Goal: Information Seeking & Learning: Learn about a topic

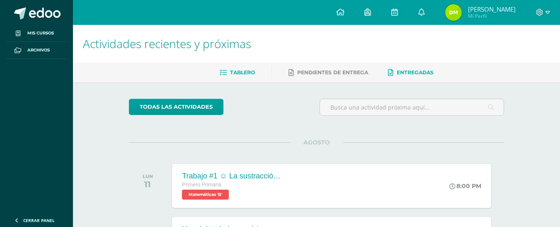
click at [424, 72] on span "Entregadas" at bounding box center [415, 72] width 37 height 6
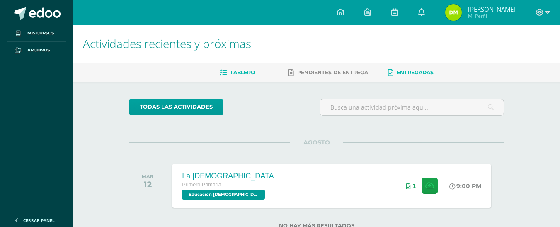
click at [245, 74] on span "Tablero" at bounding box center [242, 72] width 25 height 6
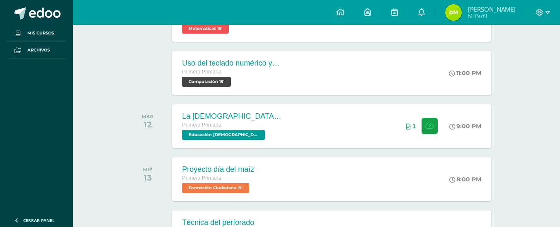
scroll to position [41, 0]
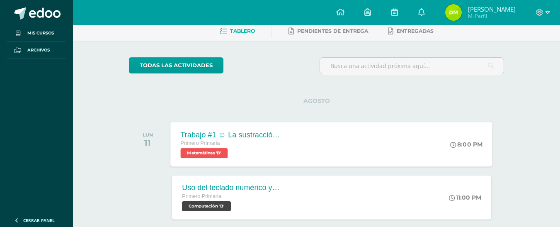
click at [221, 155] on span "Matemáticas 'B'" at bounding box center [204, 153] width 47 height 10
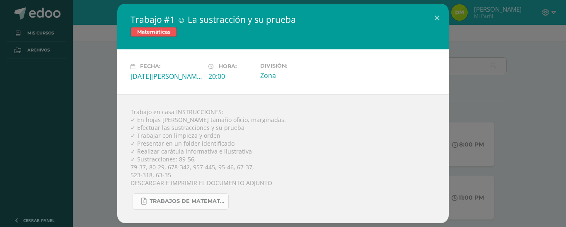
click at [183, 204] on span "TRABAJOS DE MATEMATICA 425.pdf" at bounding box center [187, 201] width 75 height 7
click at [107, 83] on div "Trabajo #1 ☺ La sustracción y su prueba Matemáticas Fecha: Lunes 11 de Agosto H…" at bounding box center [283, 113] width 560 height 219
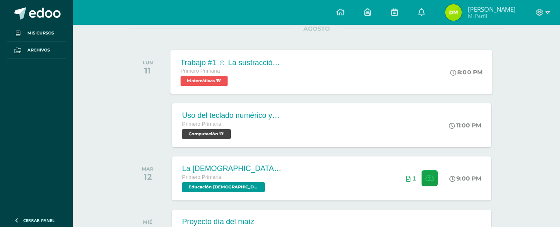
scroll to position [124, 0]
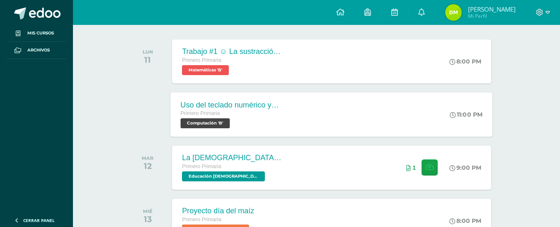
click at [220, 122] on span "Computación 'B'" at bounding box center [205, 123] width 49 height 10
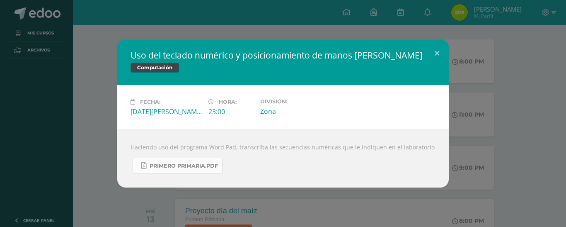
click at [199, 165] on span "Primero Primaria.pdf" at bounding box center [184, 166] width 68 height 7
click at [238, 203] on div "Uso del teclado numérico y posicionamiento de manos Tamaño de fuente Computació…" at bounding box center [283, 113] width 566 height 227
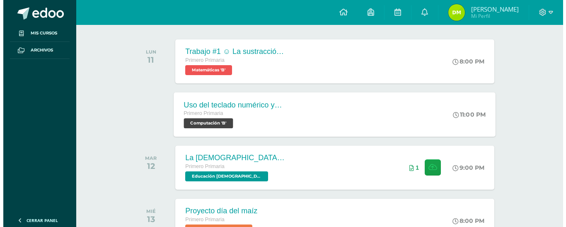
scroll to position [166, 0]
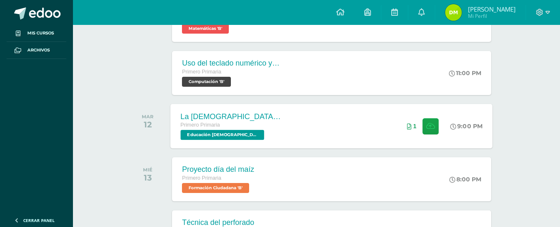
click at [240, 135] on span "Educación Cristiana 'B'" at bounding box center [223, 135] width 84 height 10
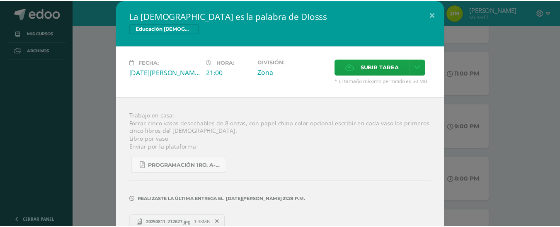
scroll to position [16, 0]
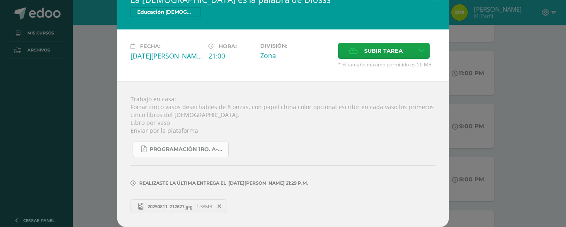
click at [212, 150] on span "Programación 1ro. A-B 4ta. Unidad 2025.pdf" at bounding box center [187, 149] width 75 height 7
click at [81, 99] on div "La Biblia es la palabra de DIosss Educación Cristiana Fecha: Martes 12 de Agost…" at bounding box center [283, 105] width 560 height 243
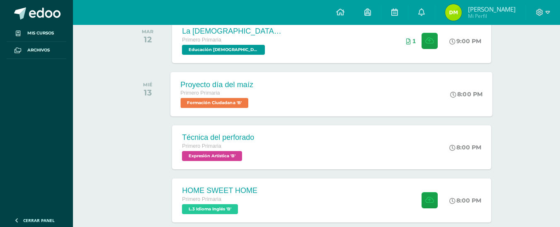
scroll to position [249, 0]
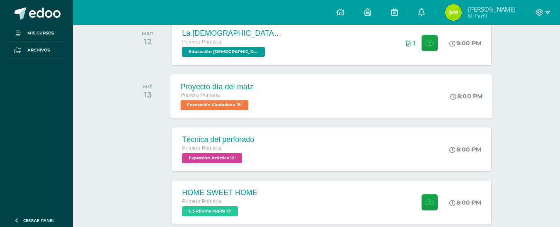
click at [230, 105] on span "Formación Ciudadana 'B'" at bounding box center [215, 105] width 68 height 10
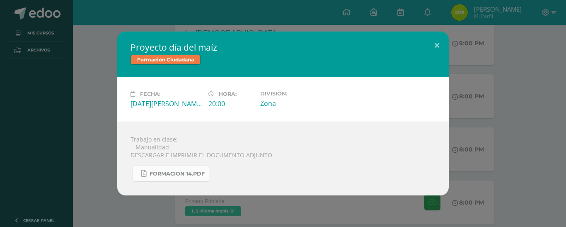
click at [179, 174] on span "FORMACION 14.pdf" at bounding box center [177, 173] width 55 height 7
click at [84, 150] on div "Proyecto día del maíz Formación Ciudadana Fecha: Miércoles 13 de Agosto Hora: 2…" at bounding box center [283, 114] width 560 height 164
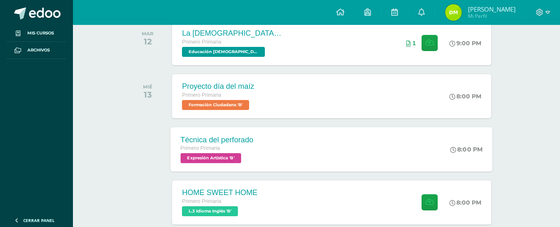
click at [229, 158] on span "Expresión Artística 'B'" at bounding box center [211, 158] width 61 height 10
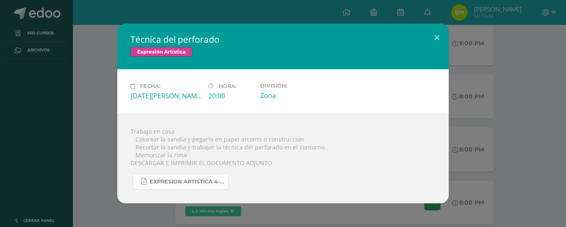
click at [216, 180] on span "EXPRESION ARTISTICA 4-25.pdf" at bounding box center [187, 181] width 75 height 7
click at [96, 153] on div "Técnica del perforado Expresión Artística Fecha: Miércoles 13 de Agosto Hora: 2…" at bounding box center [283, 114] width 560 height 180
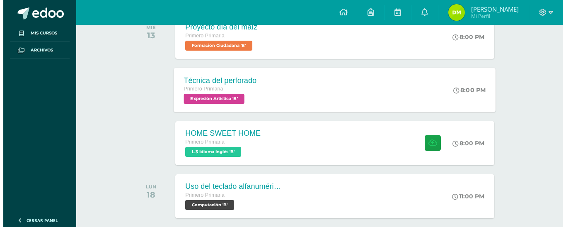
scroll to position [332, 0]
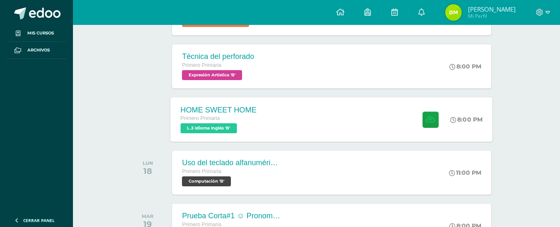
click at [225, 132] on span "L.3 Idioma Inglés 'B'" at bounding box center [209, 128] width 56 height 10
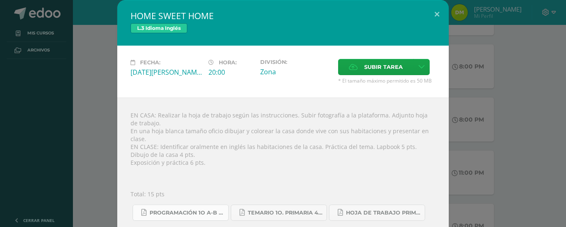
click at [200, 209] on span "Programación 1o A-B Inglés.pdf" at bounding box center [187, 212] width 75 height 7
click at [266, 209] on span "Temario 1o. primaria 4-2025.pdf" at bounding box center [285, 212] width 75 height 7
click at [350, 209] on span "Hoja de trabajo PRIMERO1.pdf" at bounding box center [383, 212] width 75 height 7
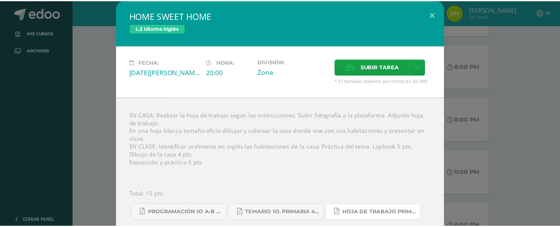
scroll to position [41, 0]
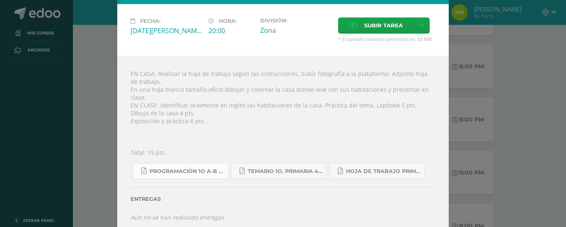
click at [199, 167] on link "Programación 1o A-B Inglés.pdf" at bounding box center [181, 171] width 96 height 16
click at [81, 124] on div "HOME SWEET HOME L.3 Idioma Inglés Fecha: [DATE][PERSON_NAME] Hora: 20:00 Divisi…" at bounding box center [283, 97] width 560 height 276
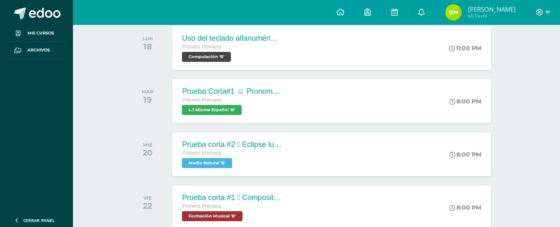
scroll to position [415, 0]
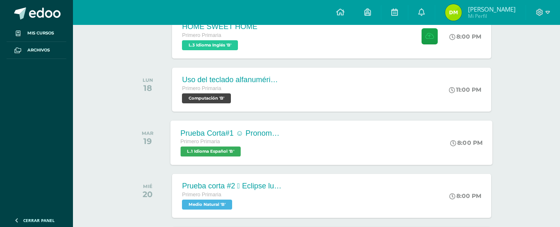
click at [227, 149] on span "L.1 Idioma Español 'B'" at bounding box center [211, 151] width 60 height 10
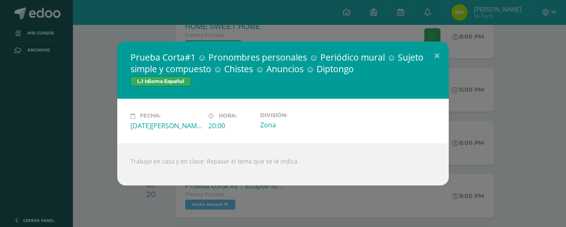
click at [92, 95] on div "Prueba Corta#1 ☺ Pronombres personales ☺ Periódico mural ☺ Sujeto simple y comp…" at bounding box center [283, 112] width 560 height 143
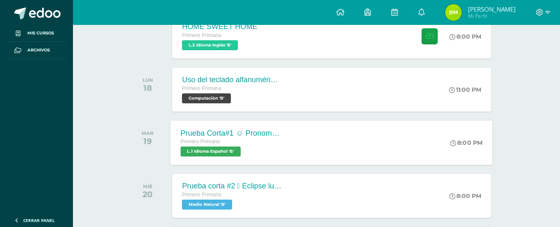
click at [209, 153] on span "L.1 Idioma Español 'B'" at bounding box center [211, 151] width 60 height 10
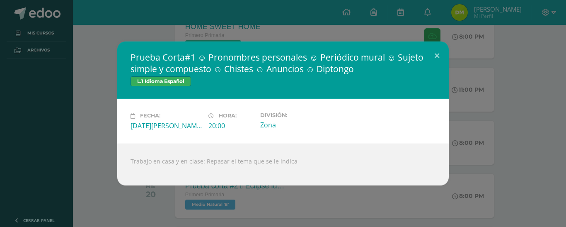
click at [156, 207] on div "Prueba Corta#1 ☺ Pronombres personales ☺ Periódico mural ☺ Sujeto simple y comp…" at bounding box center [283, 113] width 566 height 227
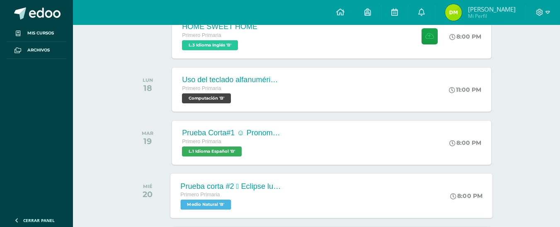
click at [214, 206] on span "Medio Natural 'B'" at bounding box center [206, 204] width 51 height 10
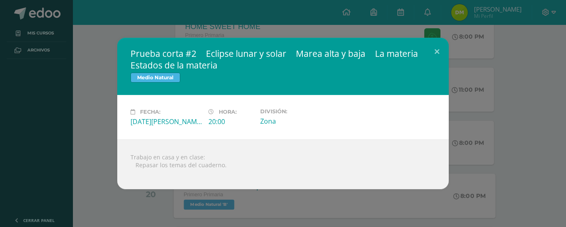
click at [214, 206] on div "Prueba corta #2  Eclipse lunar y solar  Marea alta y baja  La materia  Esta…" at bounding box center [283, 113] width 566 height 227
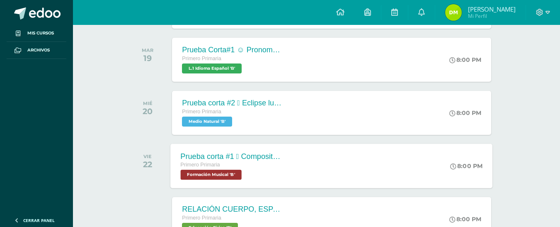
scroll to position [539, 0]
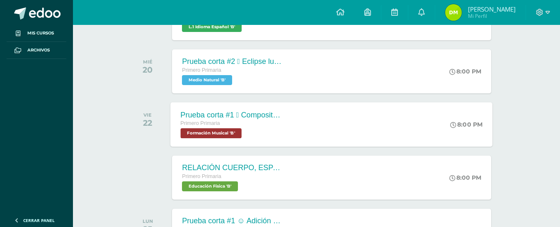
click at [212, 134] on span "Formación Musical 'B'" at bounding box center [211, 133] width 61 height 10
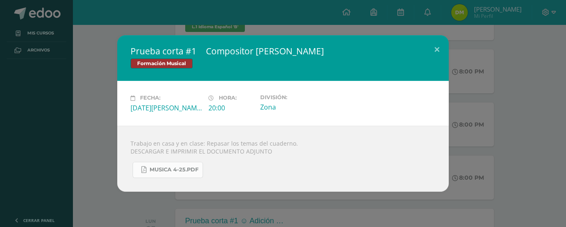
click at [172, 170] on span "MUSICA 4-25.pdf" at bounding box center [174, 169] width 49 height 7
click at [162, 197] on div "Prueba corta #1  Compositor Johan Bach Formación Musical Fecha: Viernes 22 de …" at bounding box center [283, 113] width 566 height 227
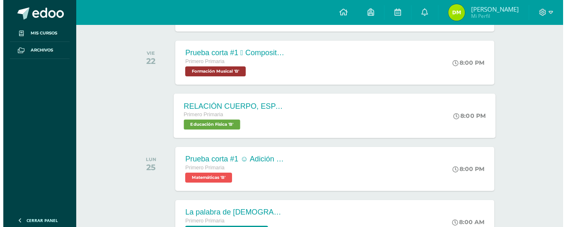
scroll to position [581, 0]
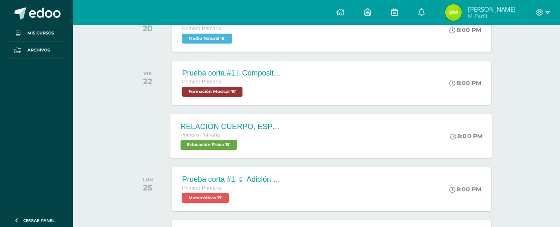
click at [228, 145] on span "Educación Física 'B'" at bounding box center [209, 145] width 56 height 10
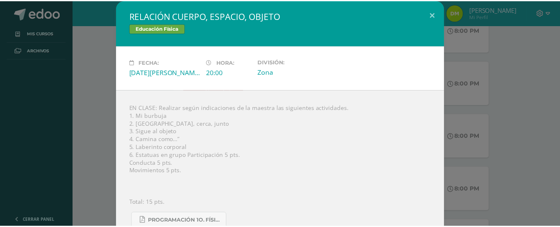
scroll to position [16, 0]
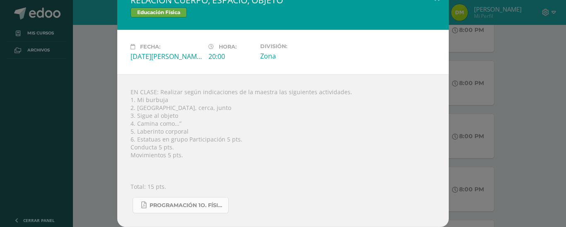
click at [214, 206] on span "Programación 1o. Física A-B-C.pdf" at bounding box center [187, 205] width 75 height 7
click at [105, 133] on div "RELACIÓN CUERPO, ESPACIO, OBJETO Educación Física Fecha: Viernes 22 de Agosto H…" at bounding box center [283, 105] width 560 height 243
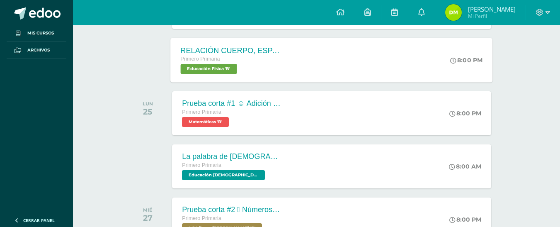
scroll to position [664, 0]
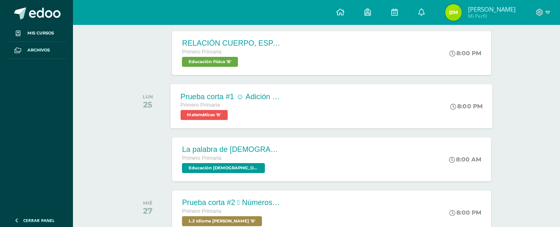
click at [216, 115] on span "Matemáticas 'B'" at bounding box center [204, 115] width 47 height 10
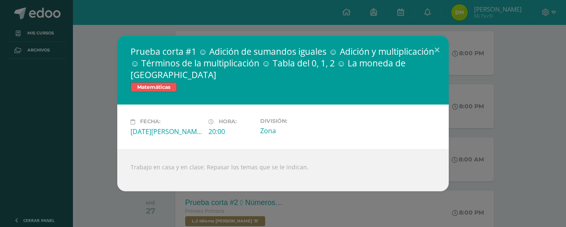
click at [107, 140] on div "Prueba corta #1 ☺ Adición de sumandos iguales ☺ Adición y multiplicación ☺ Térm…" at bounding box center [283, 113] width 560 height 155
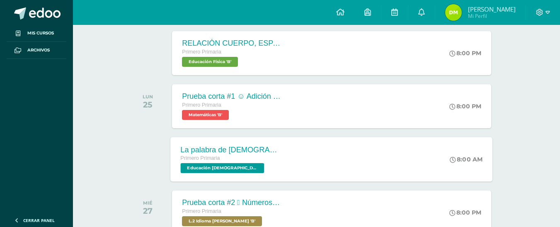
click at [214, 171] on span "Educación [DEMOGRAPHIC_DATA] 'B'" at bounding box center [223, 168] width 84 height 10
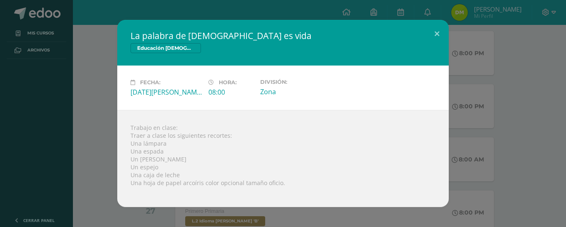
click at [99, 162] on div "La palabra de Dios es vida Educación Cristiana Fecha: Martes 26 de Agosto Hora:…" at bounding box center [283, 113] width 560 height 187
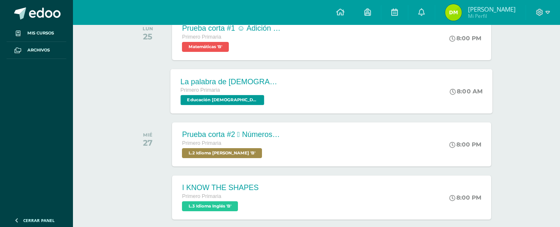
scroll to position [746, 0]
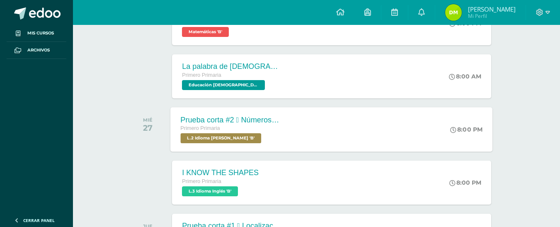
click at [234, 140] on span "L.2 Idioma [PERSON_NAME] 'B'" at bounding box center [221, 138] width 81 height 10
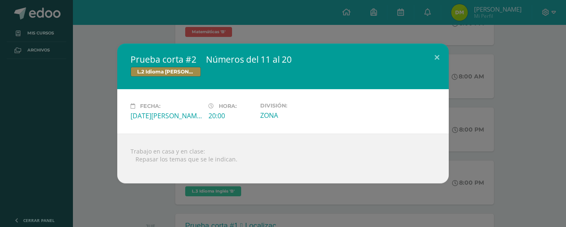
click at [96, 132] on div "Prueba corta #2  Números del 11 al 20 L.2 Idioma Maya Kaqchikel Fecha: Miércol…" at bounding box center [283, 114] width 560 height 140
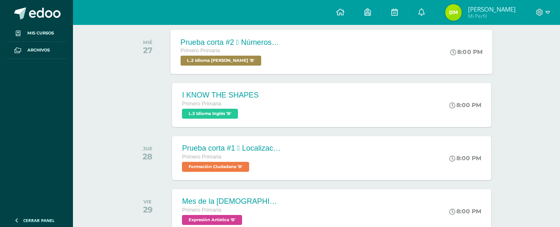
scroll to position [829, 0]
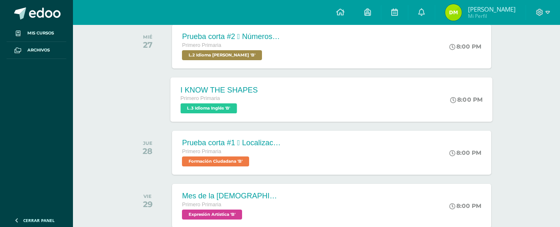
click at [217, 108] on span "L.3 Idioma Inglés 'B'" at bounding box center [209, 108] width 56 height 10
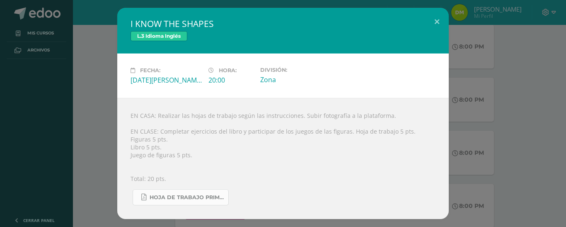
click at [195, 196] on span "Hoja de trabajo PRIMERO2.pdf" at bounding box center [187, 197] width 75 height 7
click at [108, 176] on div "I KNOW THE SHAPES L.3 Idioma Inglés Fecha: Miércoles 27 de Agosto Hora: 20:00 D…" at bounding box center [283, 113] width 560 height 211
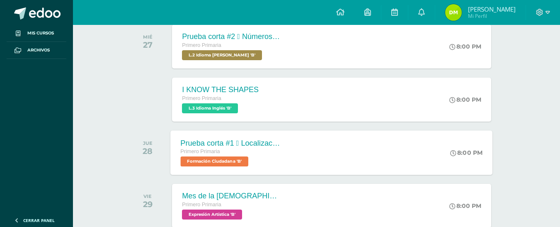
click at [220, 161] on span "Formación Ciudadana 'B'" at bounding box center [215, 161] width 68 height 10
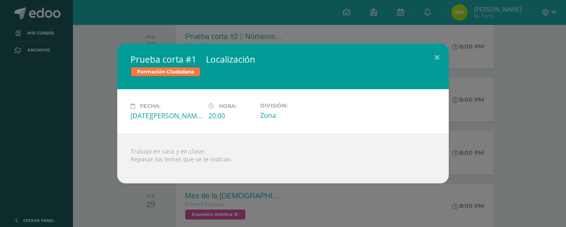
click at [141, 207] on div "Prueba corta #1  Localización Formación Ciudadana Fecha: Jueves 28 de Agosto H…" at bounding box center [283, 113] width 566 height 227
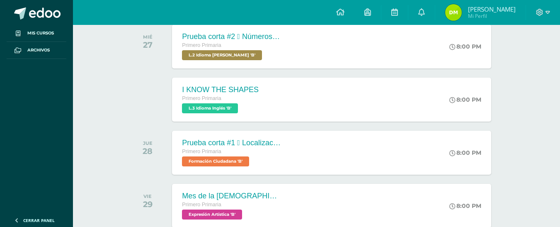
click at [462, 12] on img at bounding box center [453, 12] width 17 height 17
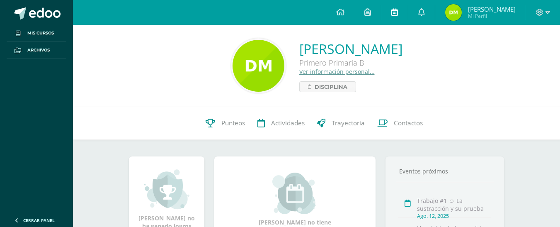
click at [397, 13] on icon at bounding box center [394, 11] width 7 height 7
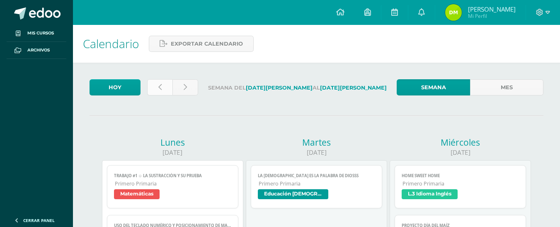
click at [161, 88] on icon at bounding box center [159, 87] width 3 height 7
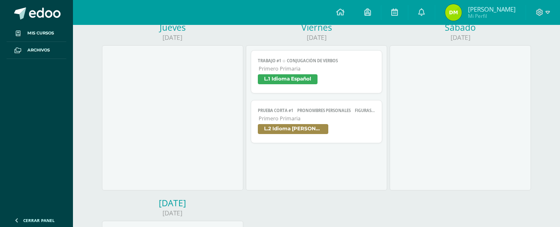
scroll to position [249, 0]
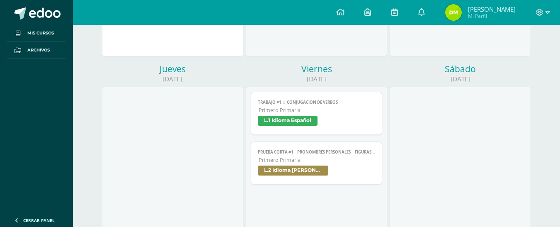
click at [297, 119] on span "L.1 Idioma Español" at bounding box center [288, 121] width 60 height 10
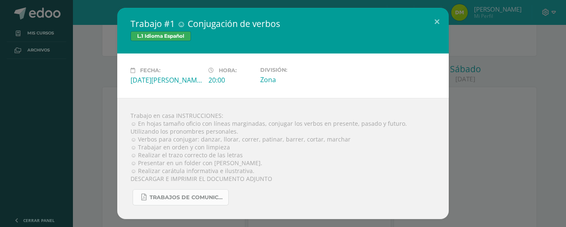
click at [215, 198] on span "TRABAJOS DE COMUNICACIÓN 425.pdf" at bounding box center [187, 197] width 75 height 7
click at [109, 130] on div "Trabajo #1 ☺ Conjugación de verbos L.1 Idioma Español Fecha: Viernes 08 de Agos…" at bounding box center [283, 113] width 560 height 211
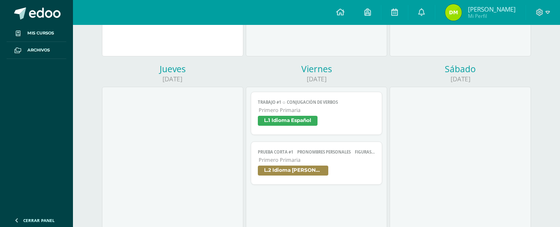
click at [296, 172] on span "L.2 Idioma [PERSON_NAME]" at bounding box center [293, 170] width 71 height 10
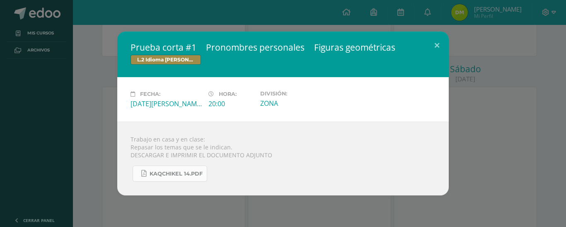
click at [193, 177] on link "KAQCHIKEL 14.pdf" at bounding box center [170, 173] width 75 height 16
click at [95, 100] on div "Prueba corta #1  Pronombres personales  Figuras geométricas L.2 Idioma Maya K…" at bounding box center [283, 114] width 560 height 164
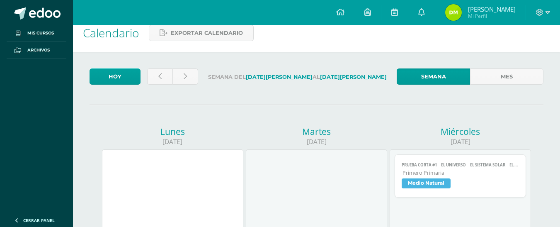
scroll to position [9, 0]
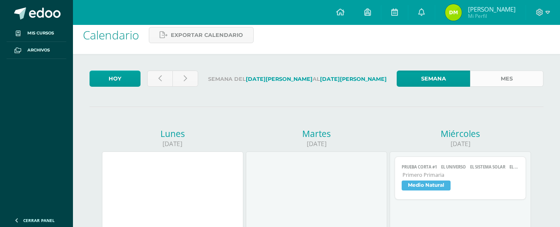
click at [484, 80] on link "Mes" at bounding box center [506, 79] width 73 height 16
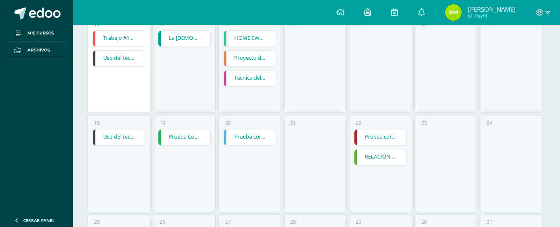
scroll to position [332, 0]
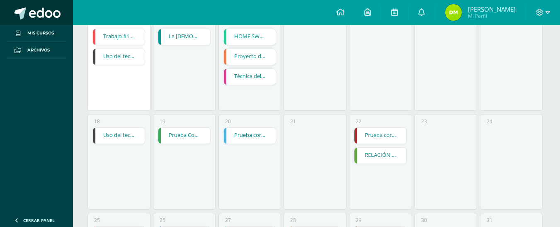
click at [32, 15] on span at bounding box center [45, 13] width 32 height 12
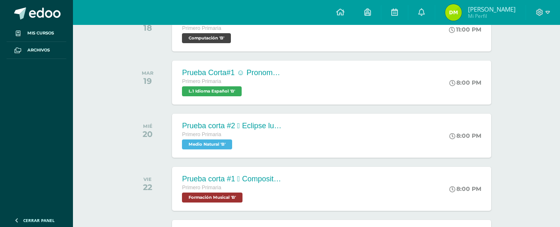
scroll to position [498, 0]
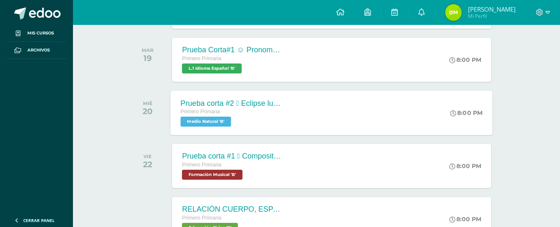
click at [197, 123] on span "Medio Natural 'B'" at bounding box center [206, 122] width 51 height 10
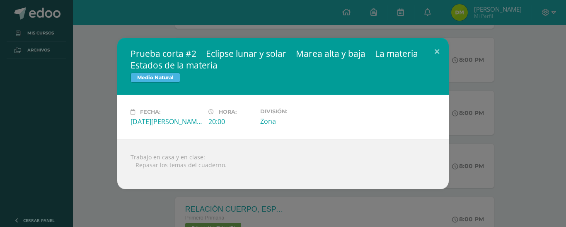
click at [102, 111] on div "Prueba corta #2  Eclipse lunar y solar  Marea alta y baja  La materia  Esta…" at bounding box center [283, 113] width 560 height 151
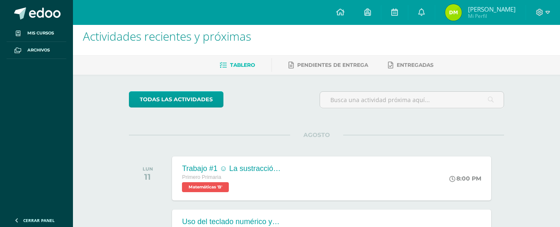
scroll to position [0, 0]
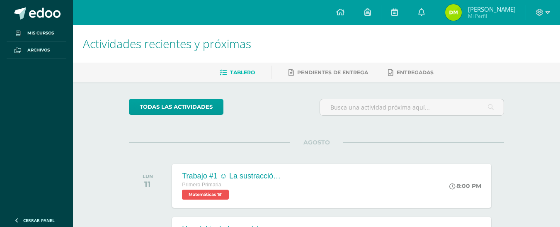
click at [460, 12] on img at bounding box center [453, 12] width 17 height 17
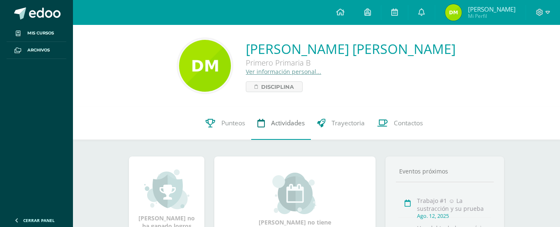
click at [287, 125] on span "Actividades" at bounding box center [288, 123] width 34 height 9
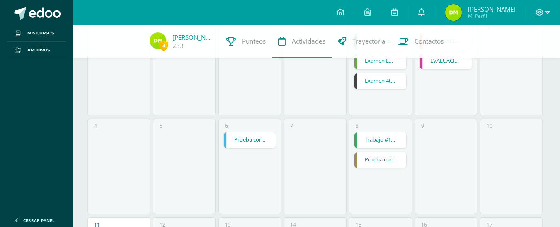
scroll to position [166, 0]
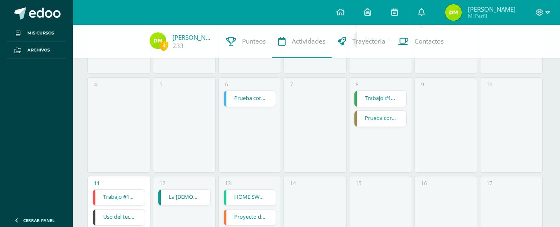
click at [256, 102] on link "Prueba corta #1  El universo  El sistema solar  El planeta y sus partes  La…" at bounding box center [250, 99] width 52 height 16
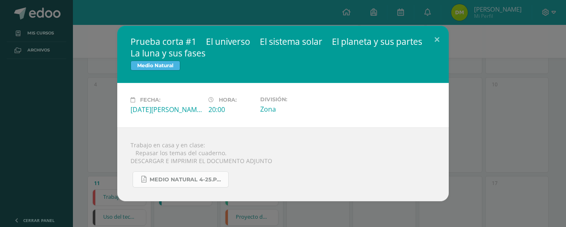
click at [209, 180] on span "MEDIO NATURAL 4-25.pdf" at bounding box center [187, 179] width 75 height 7
click at [109, 103] on div "Prueba corta #1  El universo  El sistema solar  El planeta y sus partes  La…" at bounding box center [283, 113] width 560 height 175
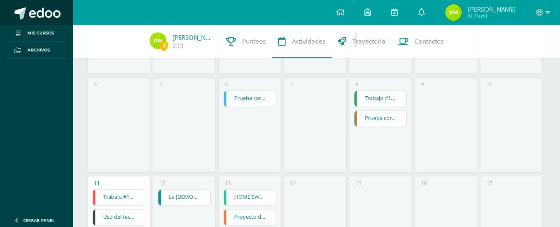
click at [39, 11] on span at bounding box center [45, 13] width 32 height 12
click at [184, 45] on div "233" at bounding box center [193, 45] width 41 height 9
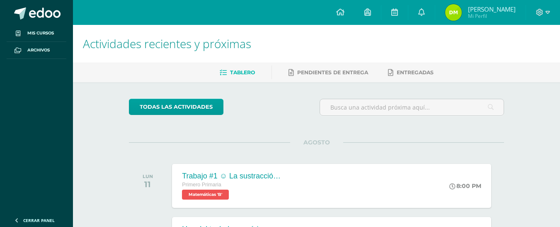
click at [458, 12] on img at bounding box center [453, 12] width 17 height 17
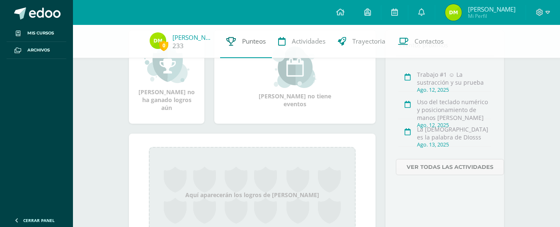
scroll to position [83, 0]
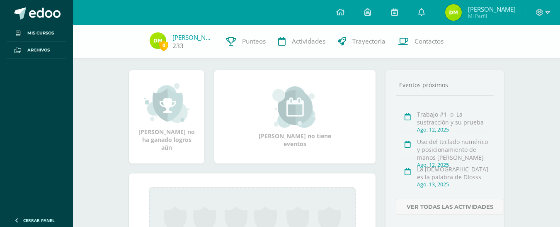
click at [175, 44] on link "233" at bounding box center [178, 45] width 11 height 9
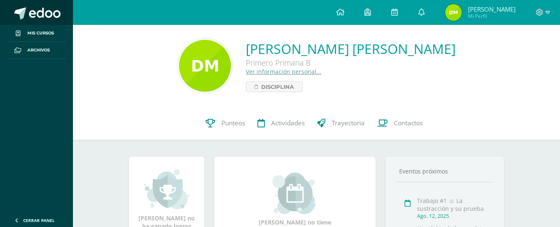
click at [51, 8] on span at bounding box center [45, 13] width 32 height 12
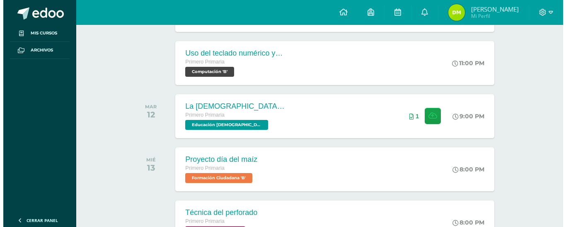
scroll to position [290, 0]
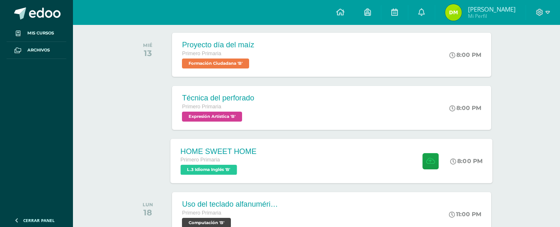
click at [229, 168] on span "L.3 Idioma Inglés 'B'" at bounding box center [209, 170] width 56 height 10
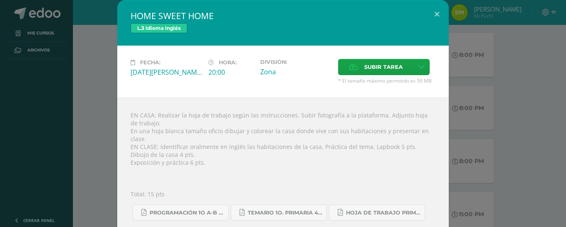
scroll to position [41, 0]
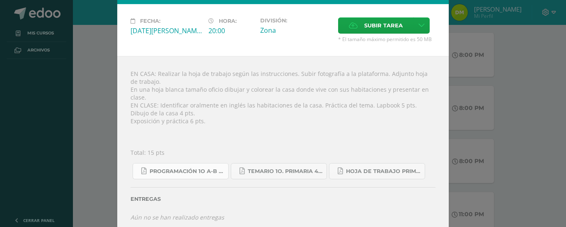
click at [187, 168] on span "Programación 1o A-B Inglés.pdf" at bounding box center [187, 171] width 75 height 7
click at [367, 168] on span "Hoja de trabajo PRIMERO1.pdf" at bounding box center [383, 171] width 75 height 7
click at [276, 168] on span "Temario 1o. primaria 4-2025.pdf" at bounding box center [285, 171] width 75 height 7
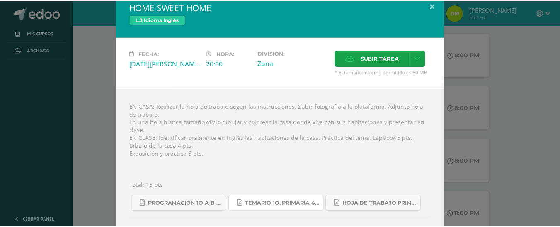
scroll to position [0, 0]
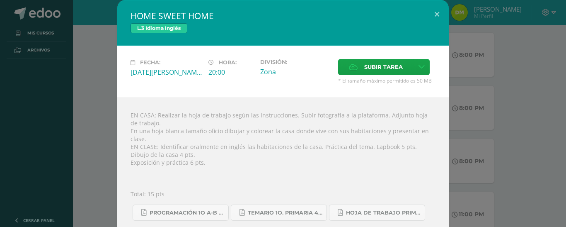
click at [98, 62] on div "HOME SWEET HOME L.3 Idioma Inglés Fecha: [DATE][PERSON_NAME] Hora: 20:00 Divisi…" at bounding box center [283, 138] width 560 height 276
